Goal: Navigation & Orientation: Find specific page/section

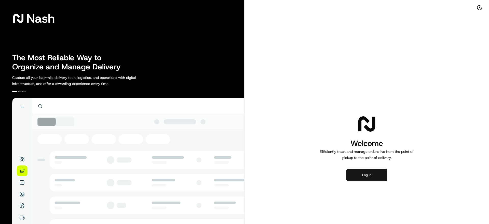
click at [370, 179] on button "Log in" at bounding box center [367, 175] width 41 height 12
